Goal: Task Accomplishment & Management: Use online tool/utility

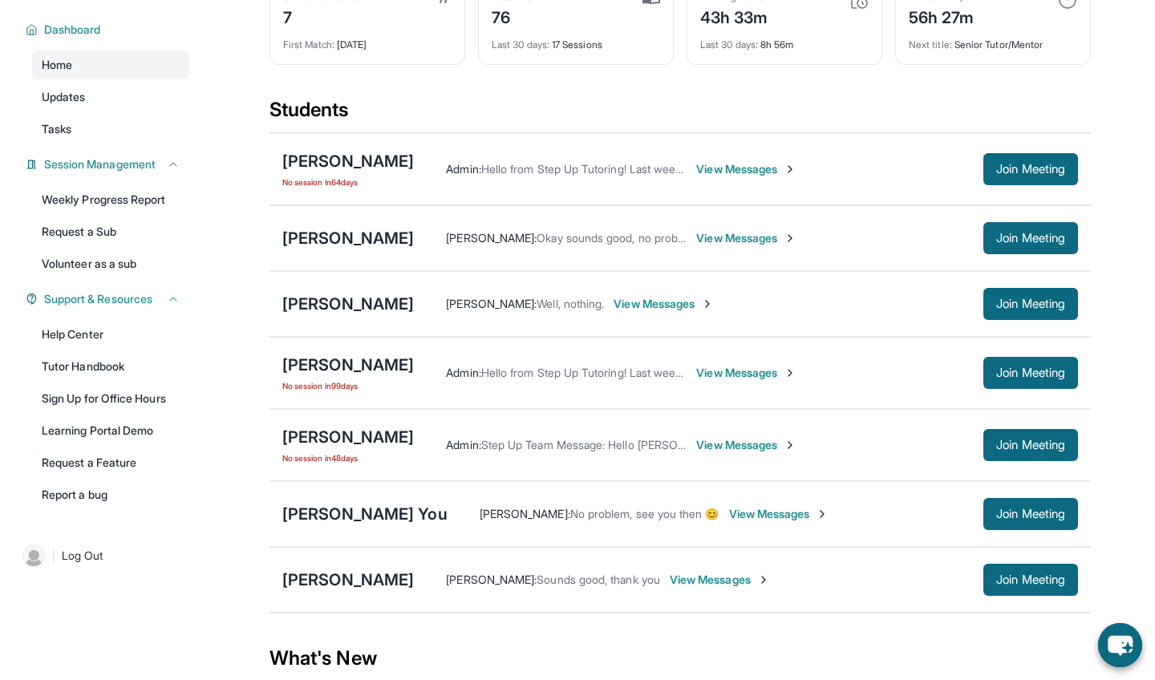
scroll to position [107, 0]
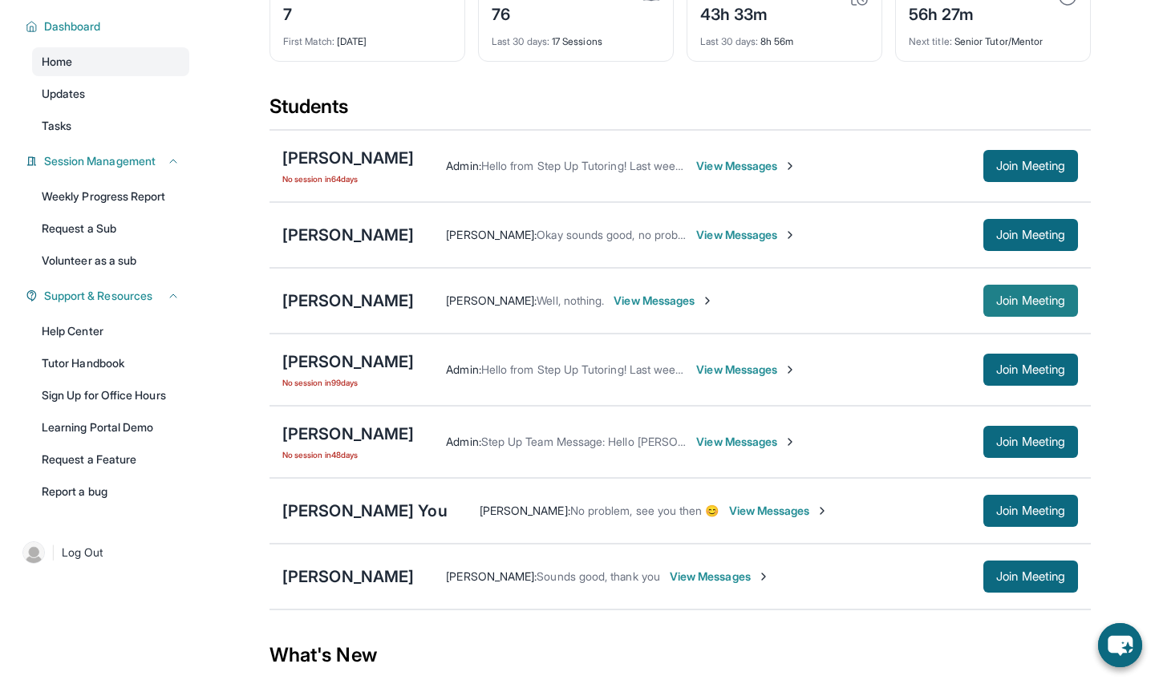
click at [1019, 311] on button "Join Meeting" at bounding box center [1031, 301] width 95 height 32
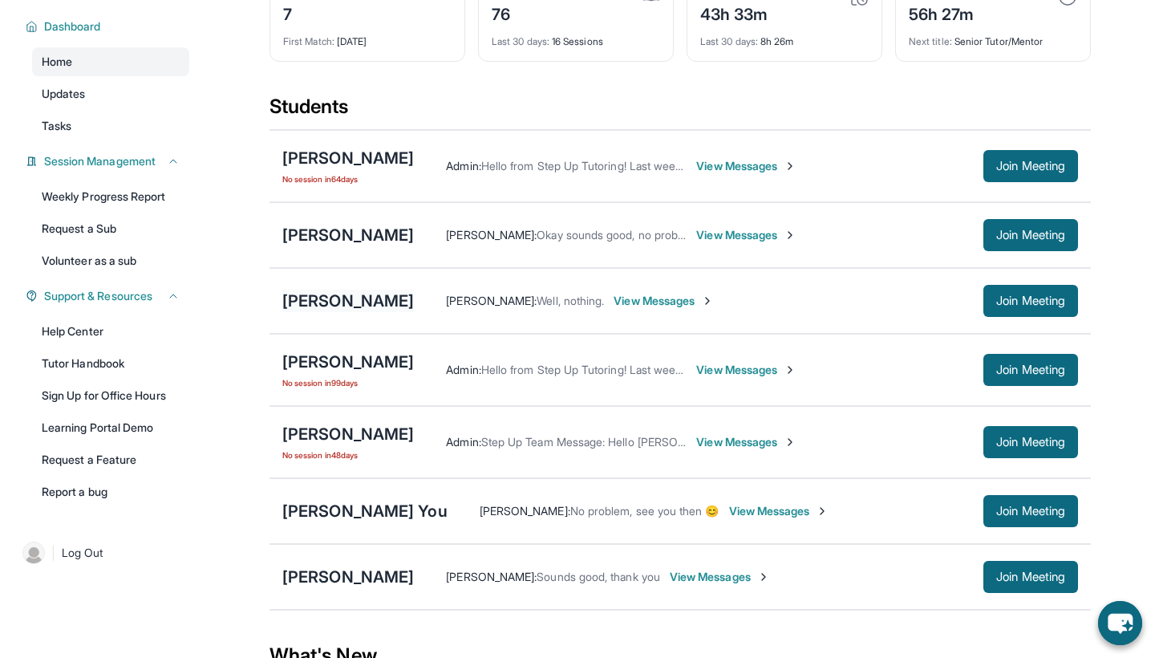
click at [363, 293] on div "[PERSON_NAME]" at bounding box center [348, 301] width 132 height 22
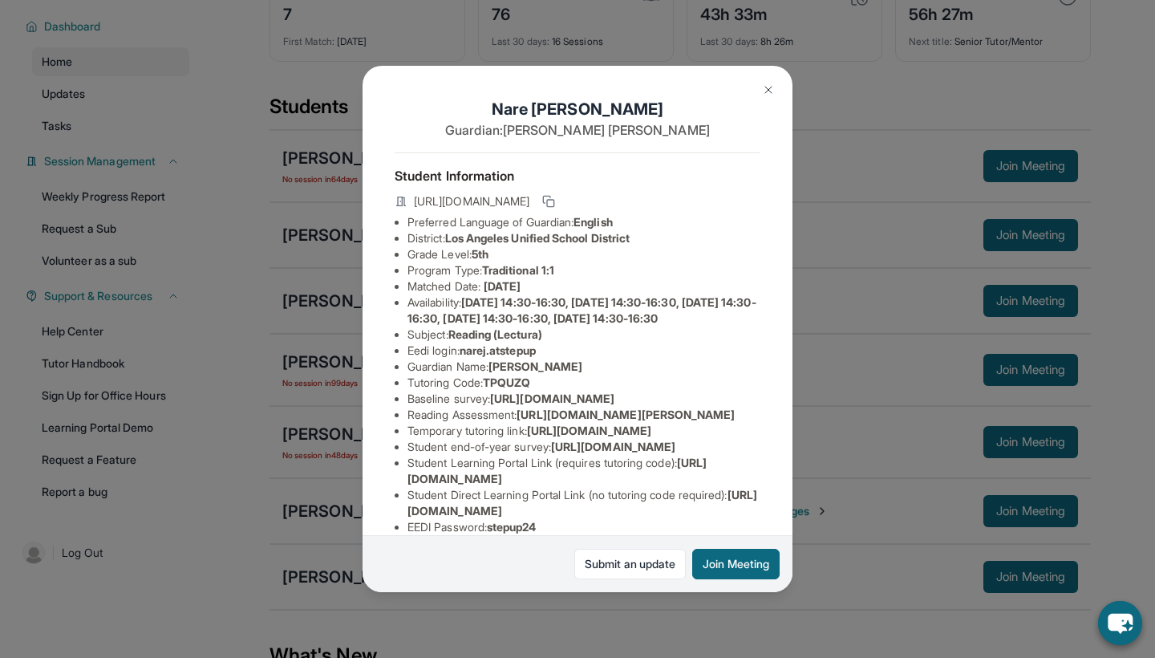
click at [779, 92] on button at bounding box center [769, 90] width 32 height 32
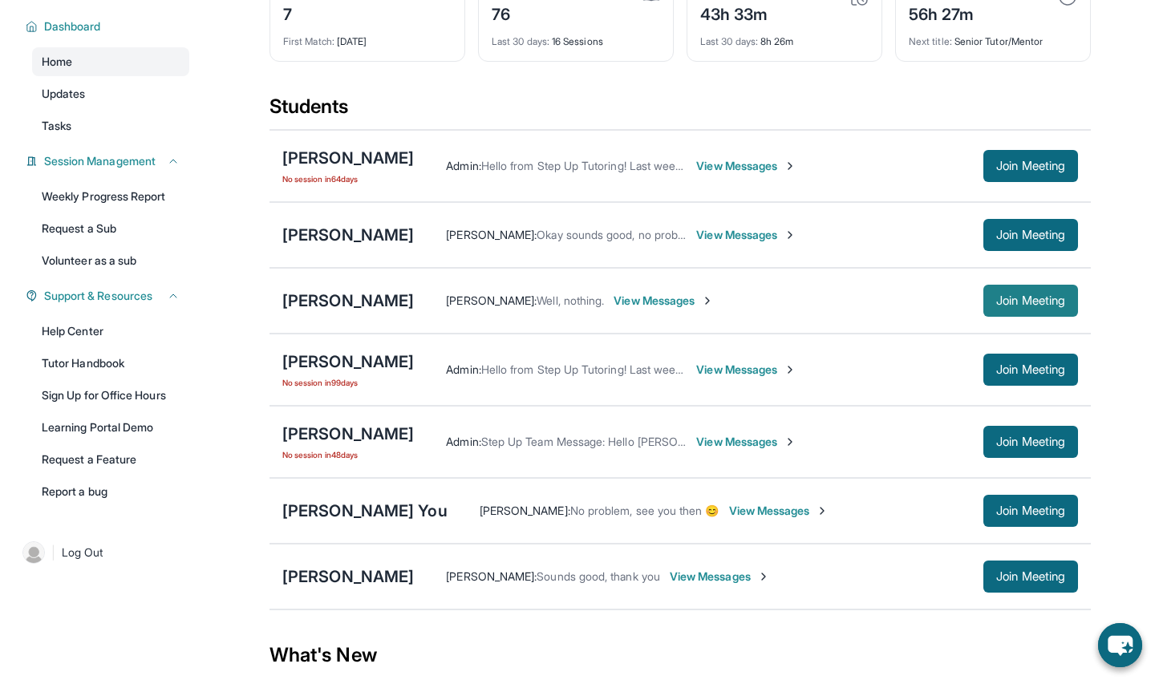
click at [1014, 301] on span "Join Meeting" at bounding box center [1030, 301] width 69 height 10
click at [1020, 306] on span "Join Meeting" at bounding box center [1030, 301] width 69 height 10
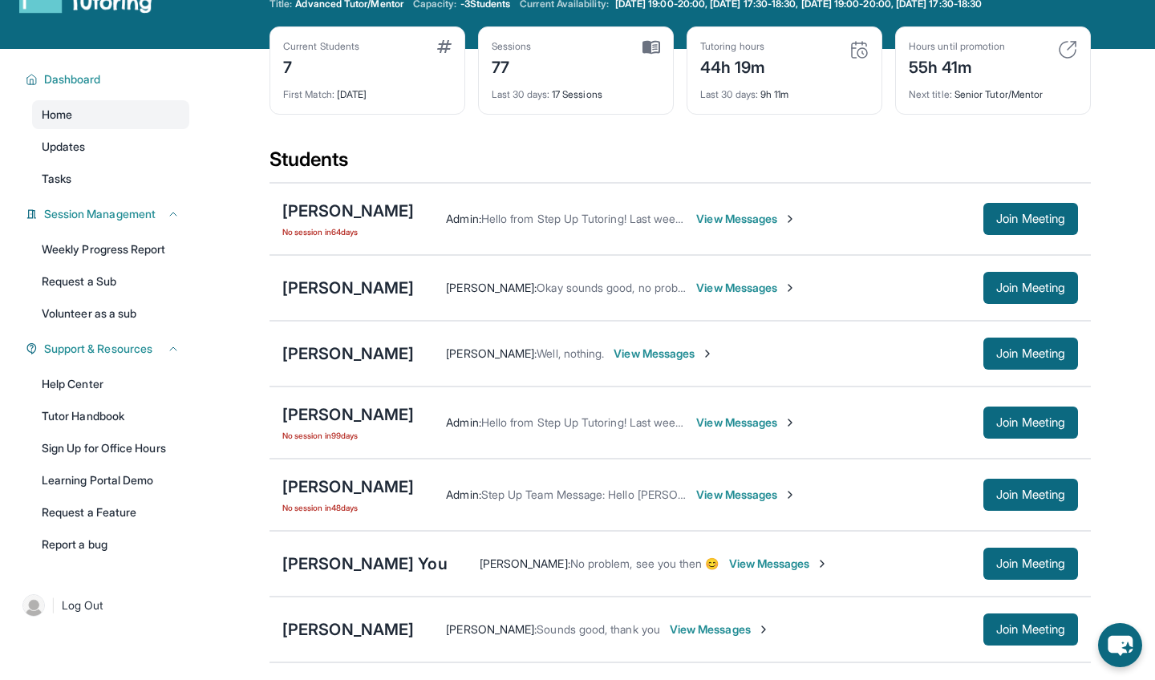
scroll to position [44, 0]
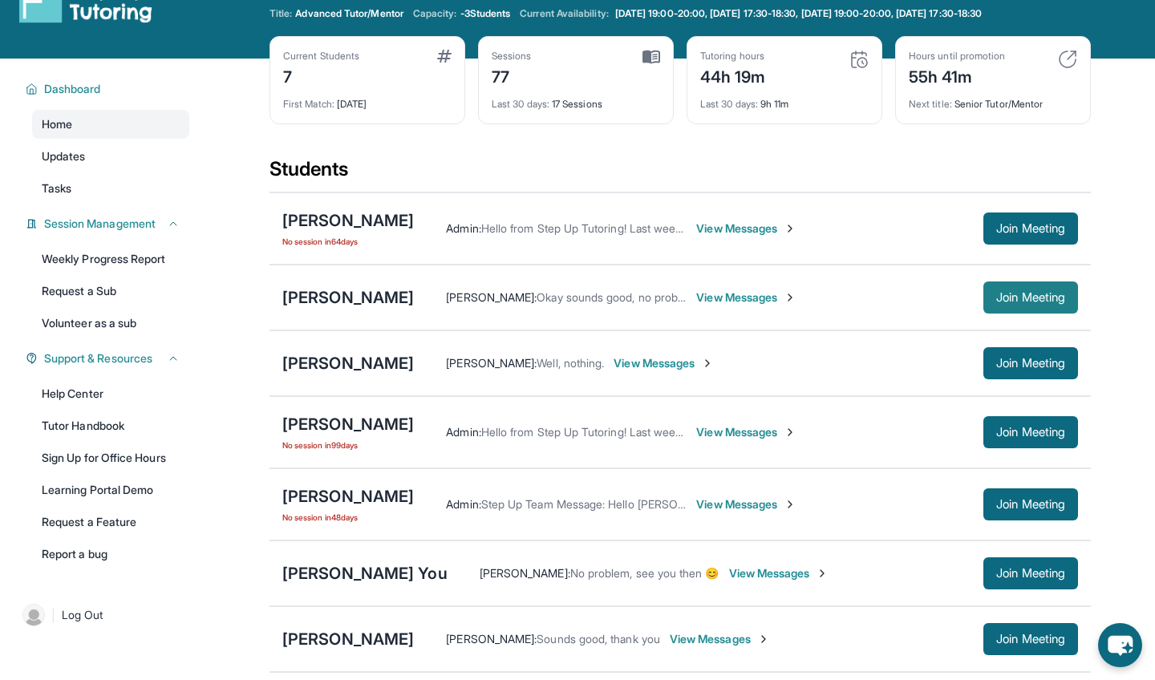
click at [1057, 282] on button "Join Meeting" at bounding box center [1031, 298] width 95 height 32
click at [1048, 295] on span "Join Meeting" at bounding box center [1030, 298] width 69 height 10
click at [1031, 293] on span "Join Meeting" at bounding box center [1030, 298] width 69 height 10
click at [1021, 296] on span "Join Meeting" at bounding box center [1030, 298] width 69 height 10
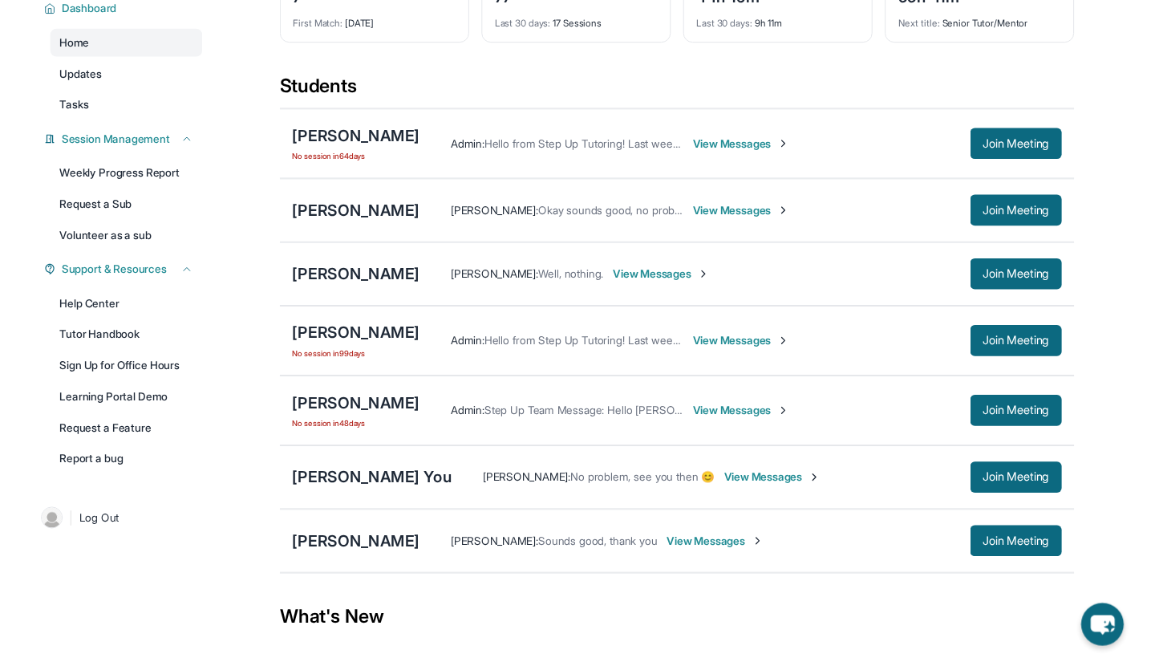
scroll to position [124, 0]
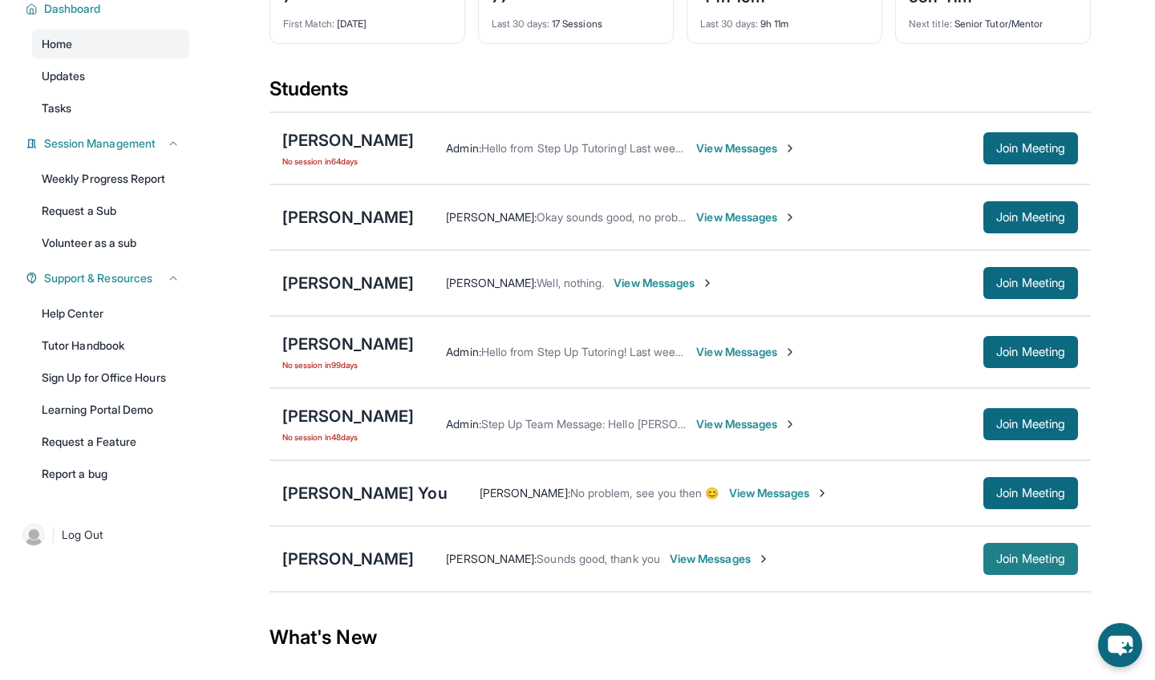
click at [1032, 554] on span "Join Meeting" at bounding box center [1030, 559] width 69 height 10
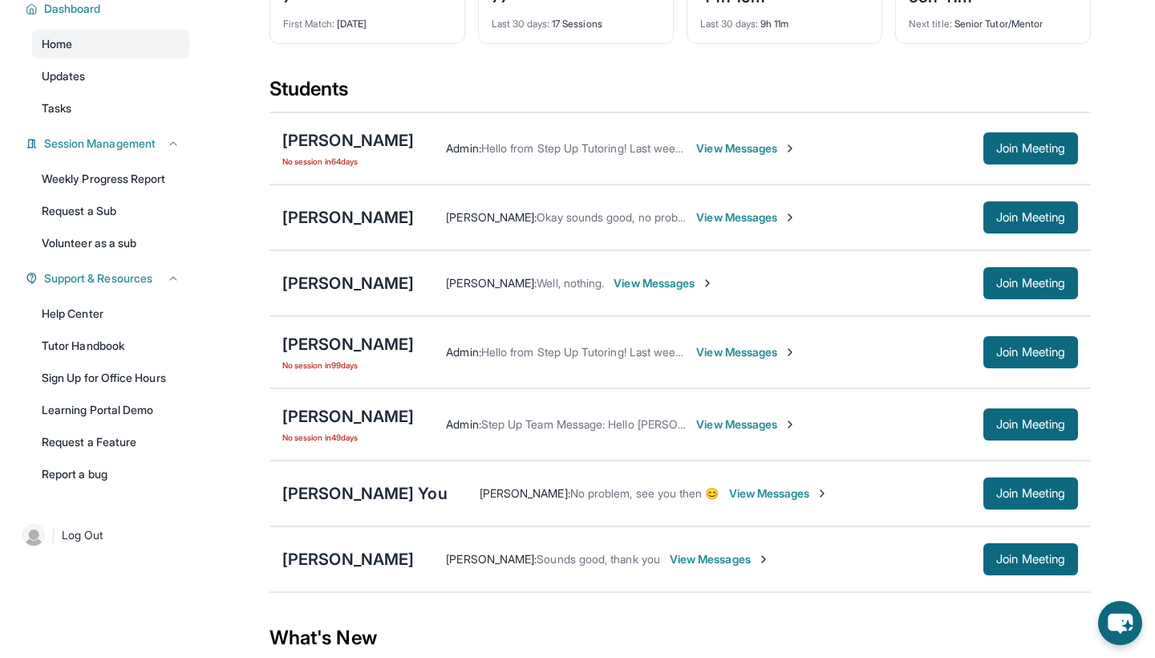
click at [367, 545] on div "Georgina Garay Merlean Walker : Sounds good, thank you View Messages Join Meeti…" at bounding box center [681, 559] width 822 height 66
click at [367, 558] on div "[PERSON_NAME]" at bounding box center [348, 559] width 132 height 22
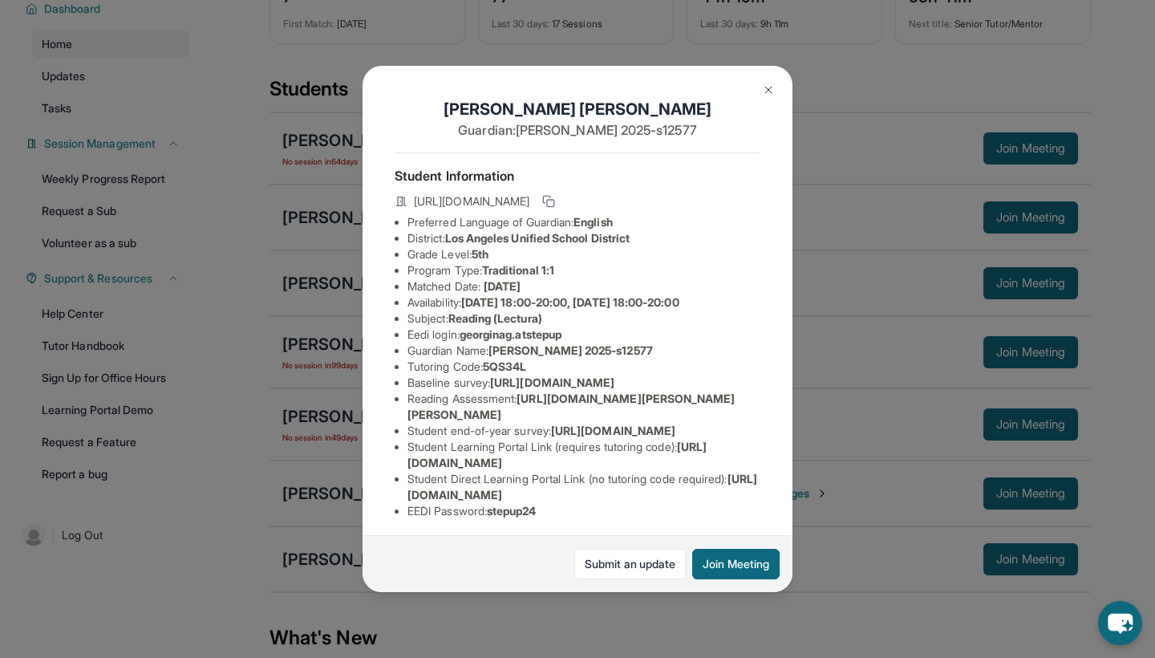
click at [777, 85] on button at bounding box center [769, 90] width 32 height 32
